Goal: Transaction & Acquisition: Obtain resource

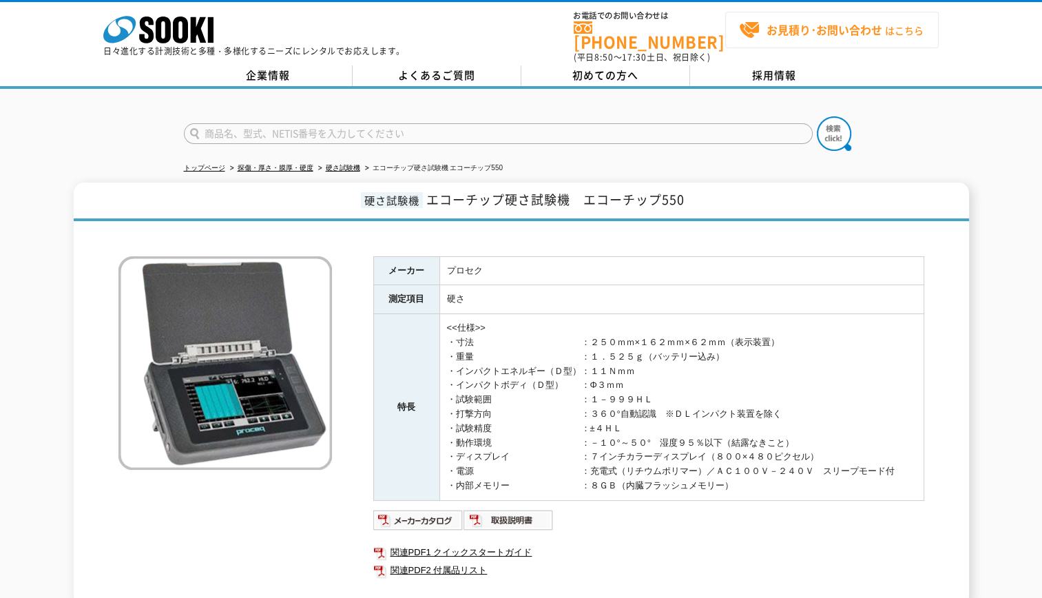
click at [847, 34] on strong "お見積り･お問い合わせ" at bounding box center [824, 29] width 116 height 17
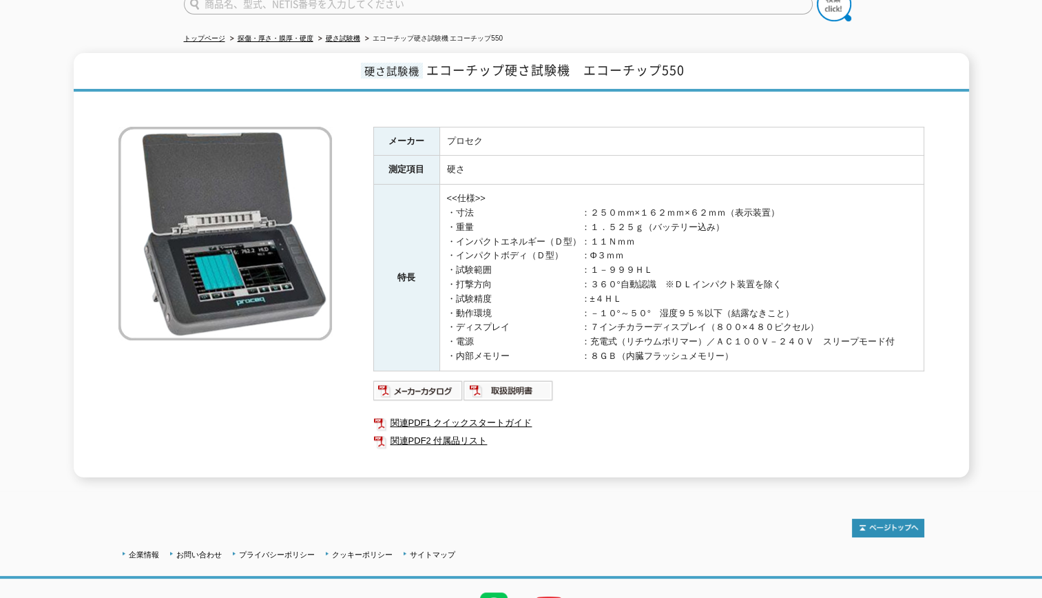
scroll to position [57, 0]
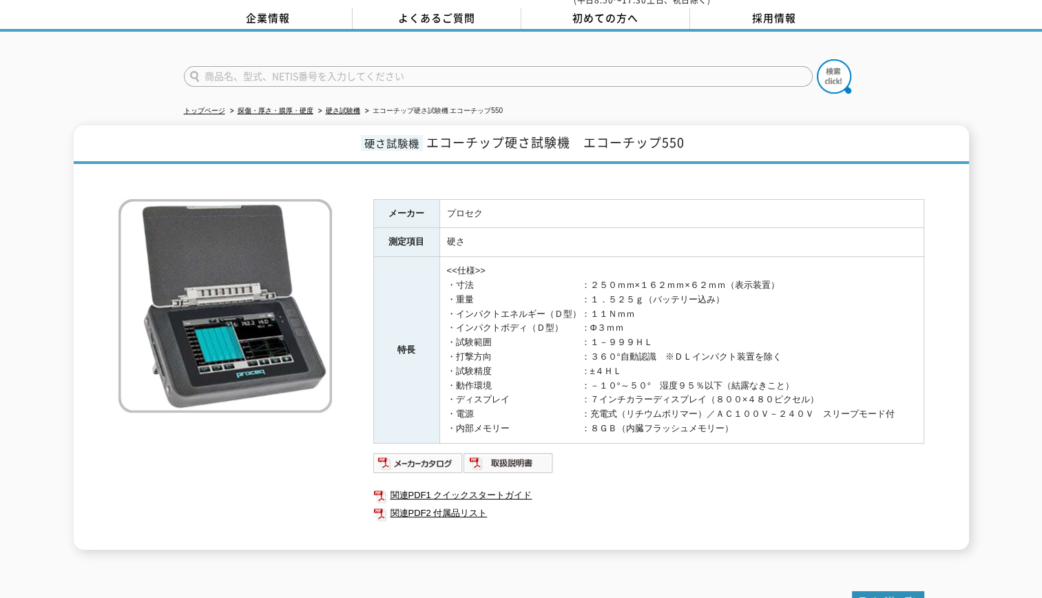
click at [210, 256] on img at bounding box center [224, 305] width 213 height 213
click at [337, 107] on link "硬さ試験機" at bounding box center [343, 111] width 34 height 8
click at [286, 12] on link "企業情報" at bounding box center [268, 18] width 169 height 21
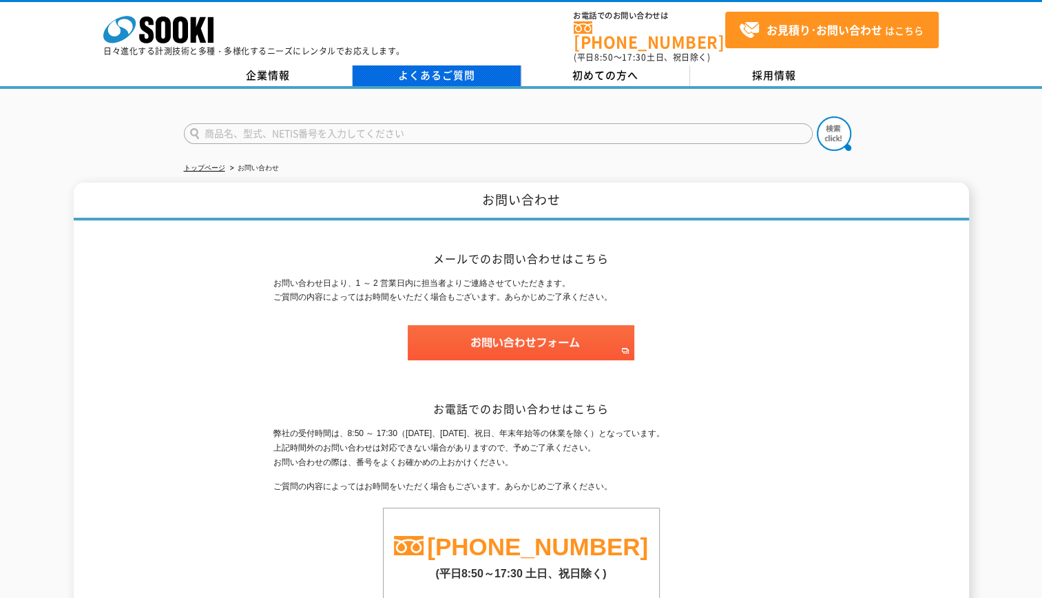
click at [410, 66] on link "よくあるご質問" at bounding box center [437, 75] width 169 height 21
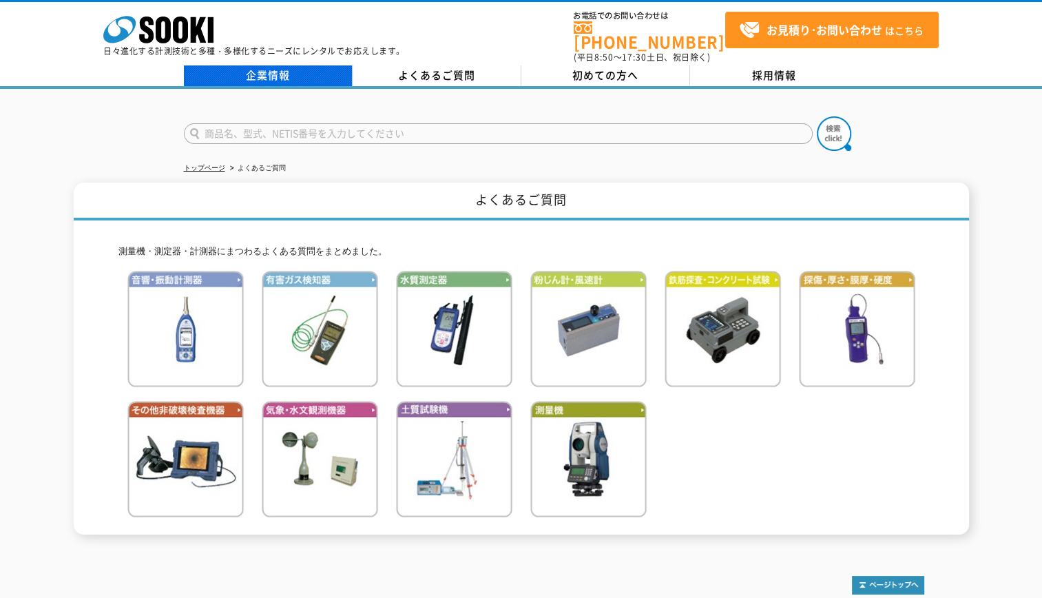
click at [273, 65] on link "企業情報" at bounding box center [268, 75] width 169 height 21
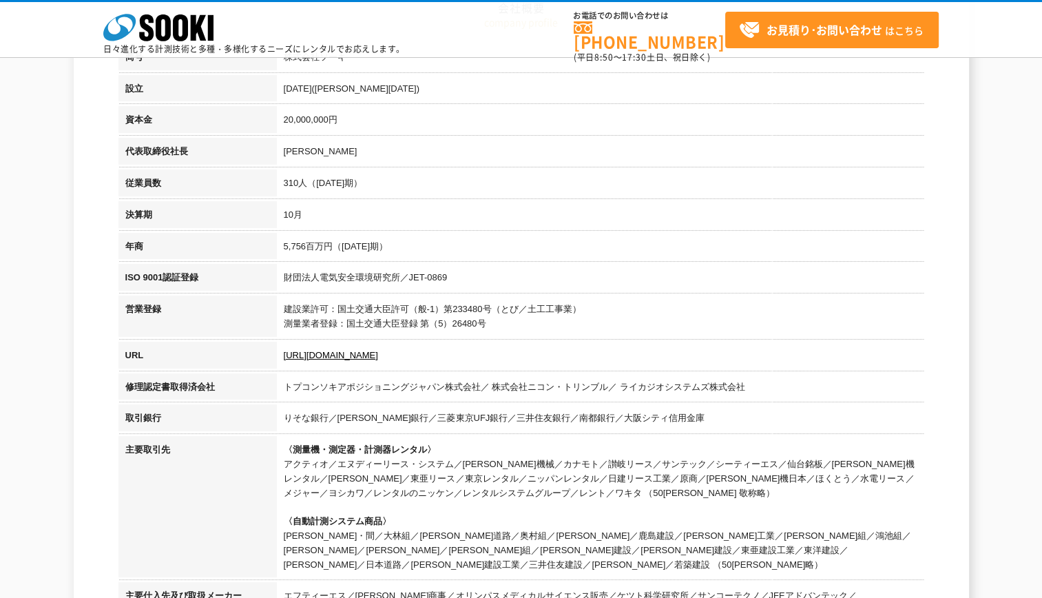
scroll to position [413, 0]
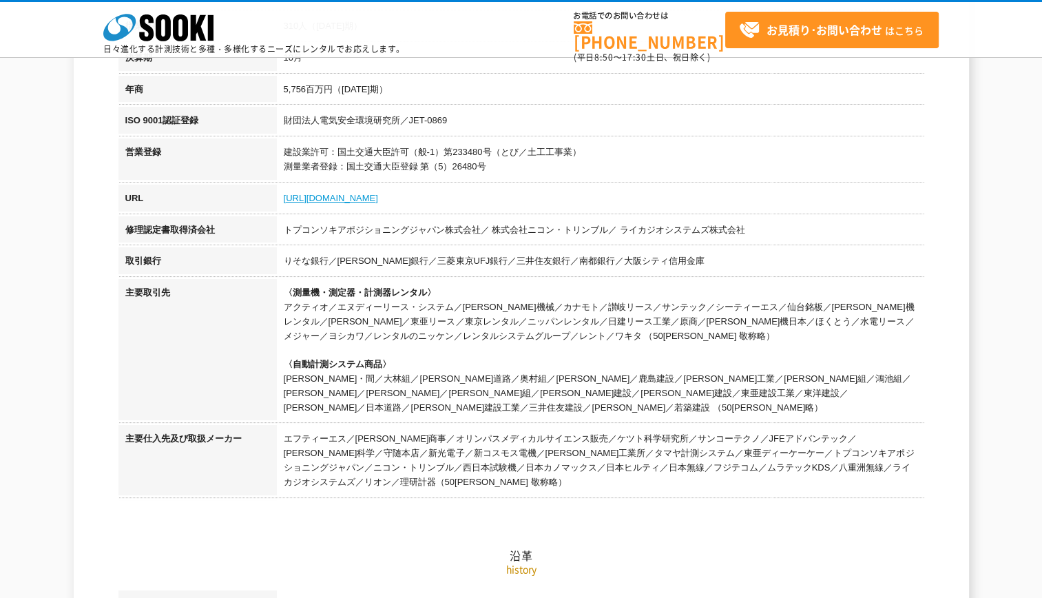
click at [355, 198] on link "https://sooki.co.jp/" at bounding box center [331, 198] width 94 height 10
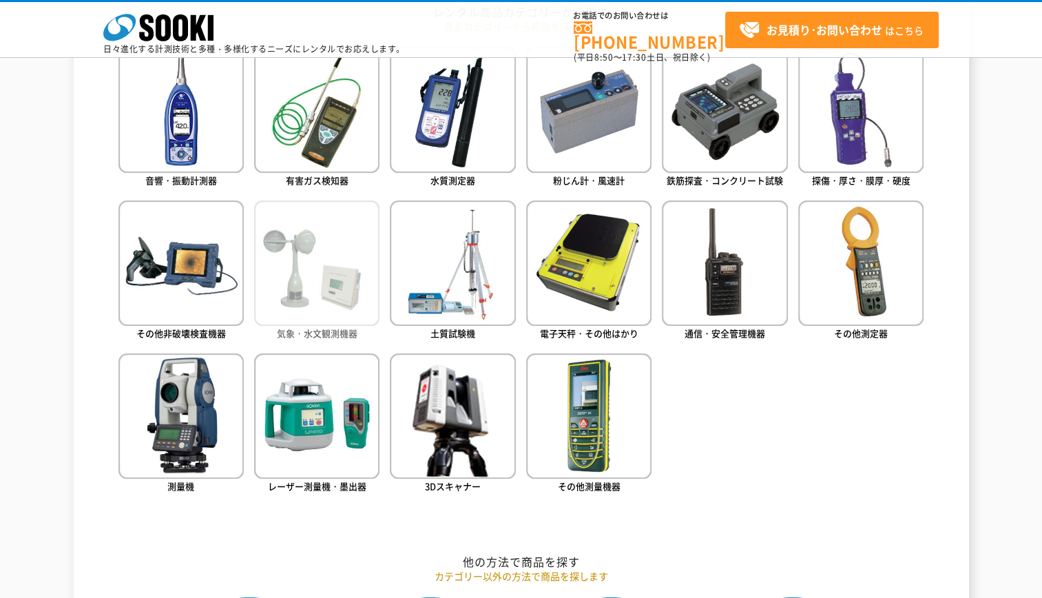
scroll to position [689, 0]
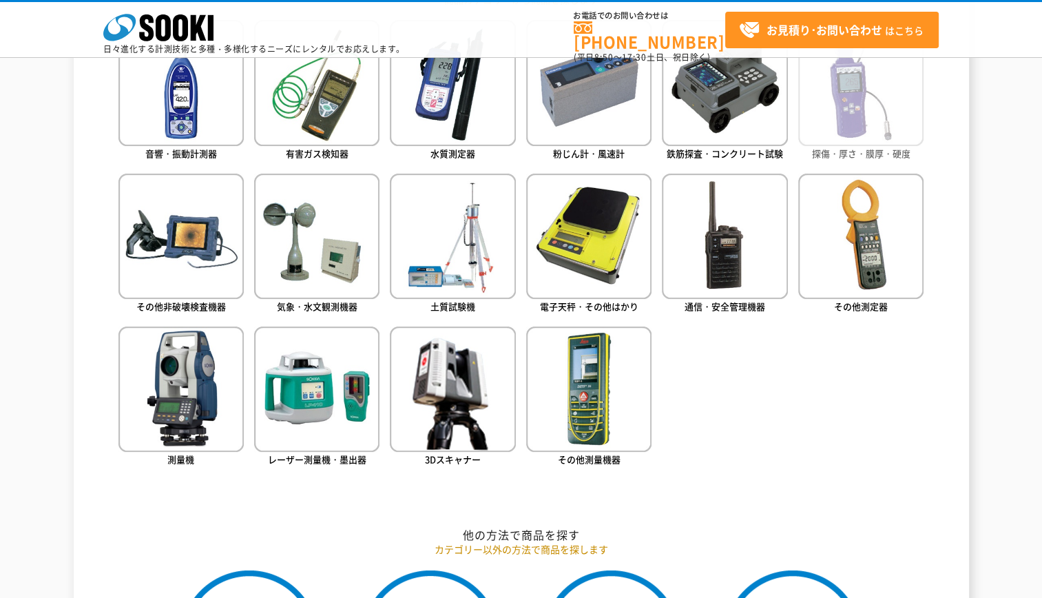
click at [917, 96] on img at bounding box center [860, 82] width 125 height 125
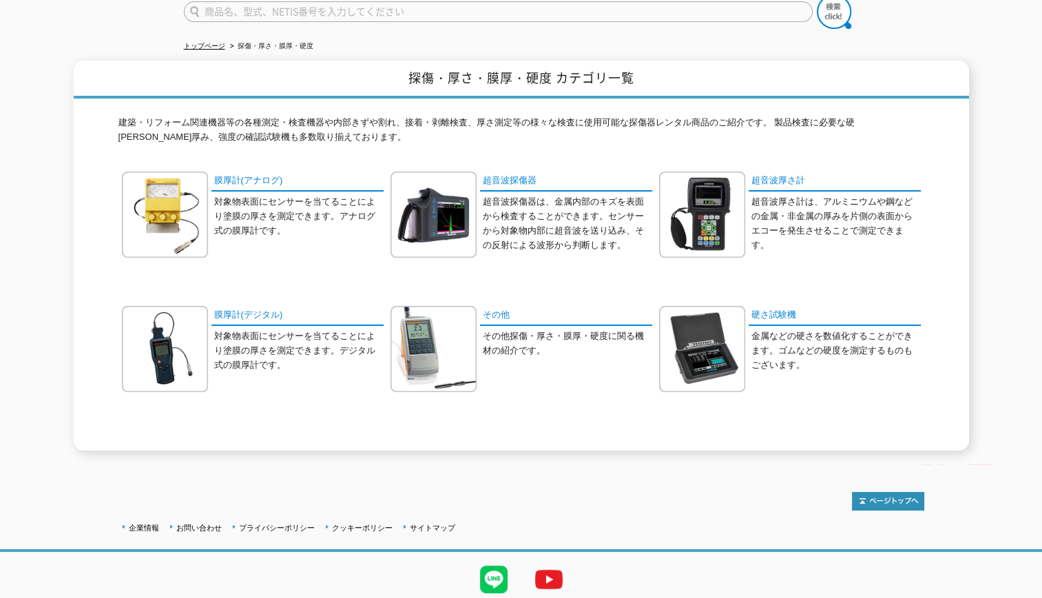
scroll to position [138, 0]
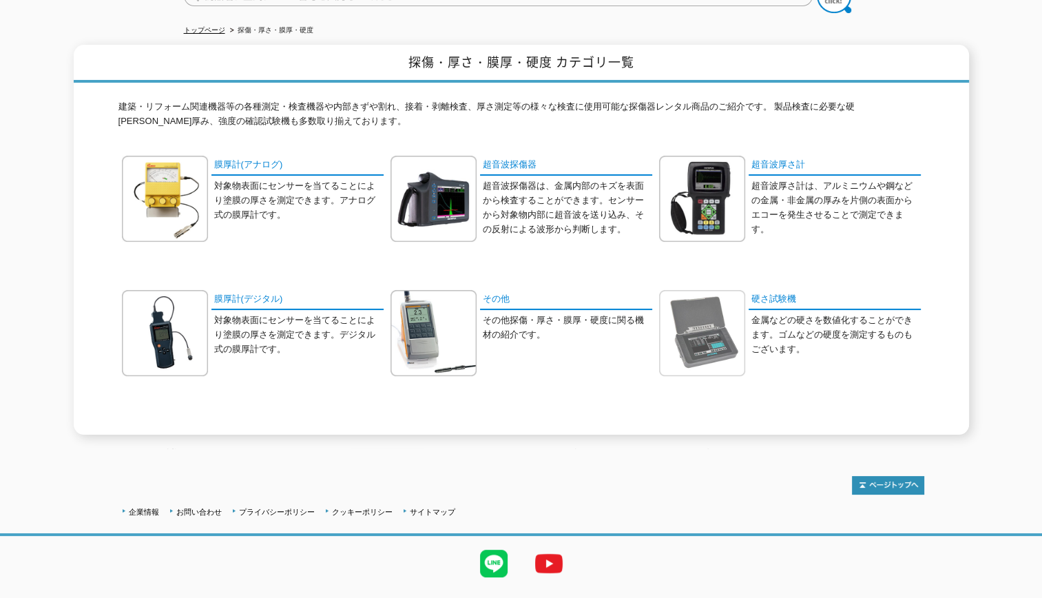
click at [724, 317] on img at bounding box center [702, 333] width 86 height 86
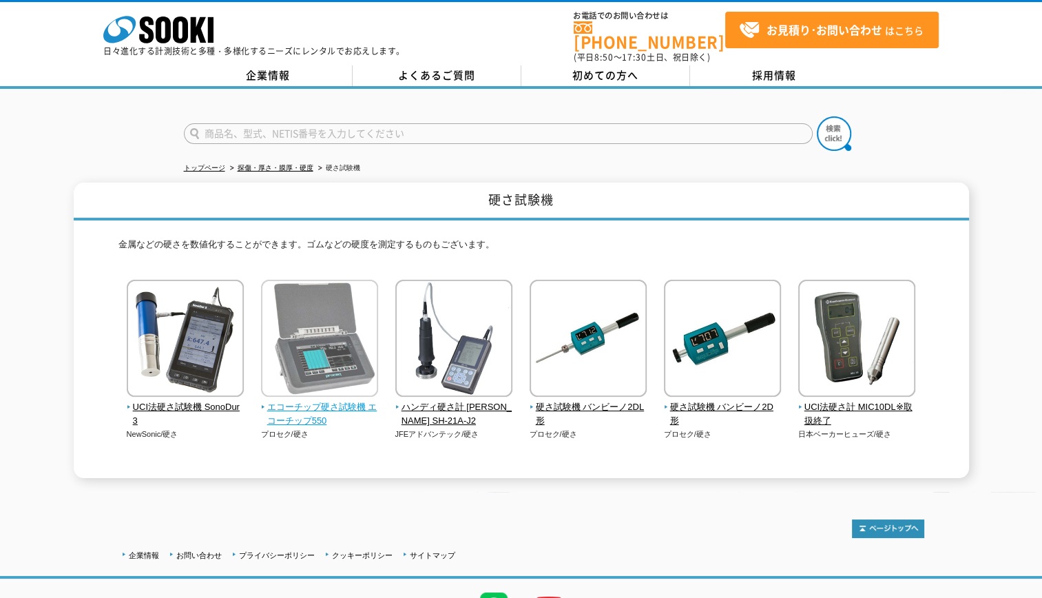
click at [306, 400] on span "エコーチップ硬さ試験機 エコーチップ550" at bounding box center [320, 414] width 118 height 29
